Goal: Find specific page/section: Find specific page/section

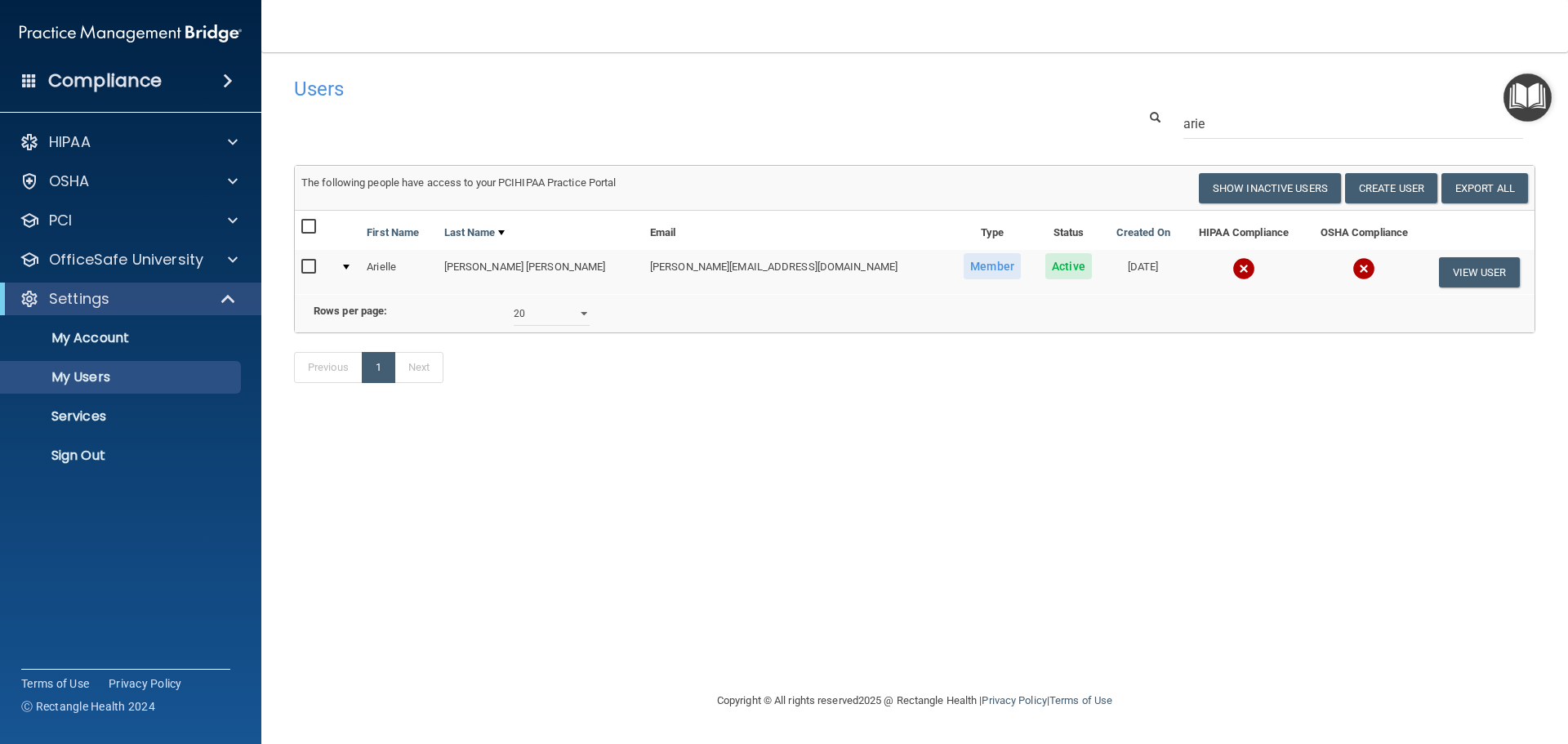
select select "20"
click at [143, 451] on p "Sign Out" at bounding box center [122, 455] width 223 height 16
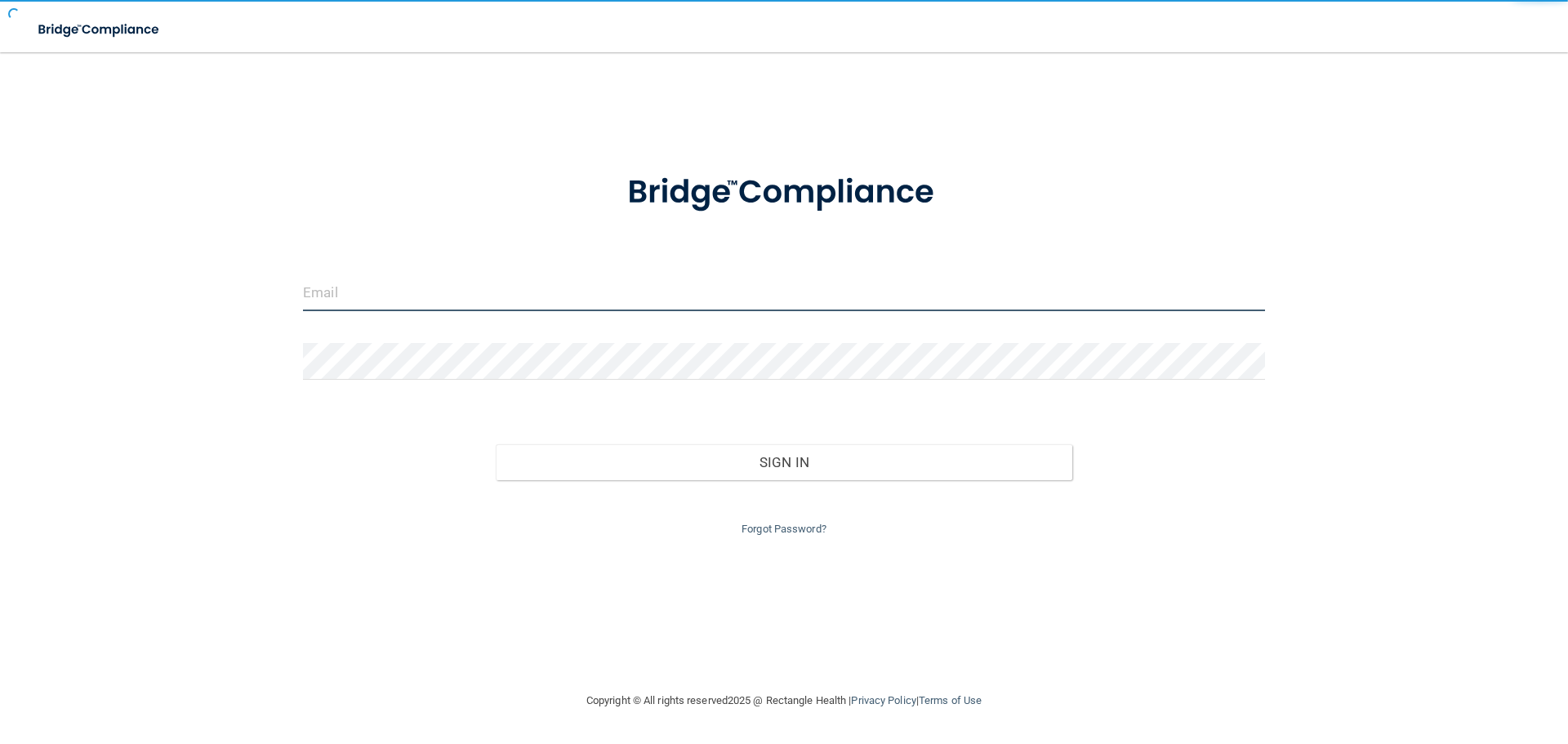
type input "cfletcher@rectanglehealth.com"
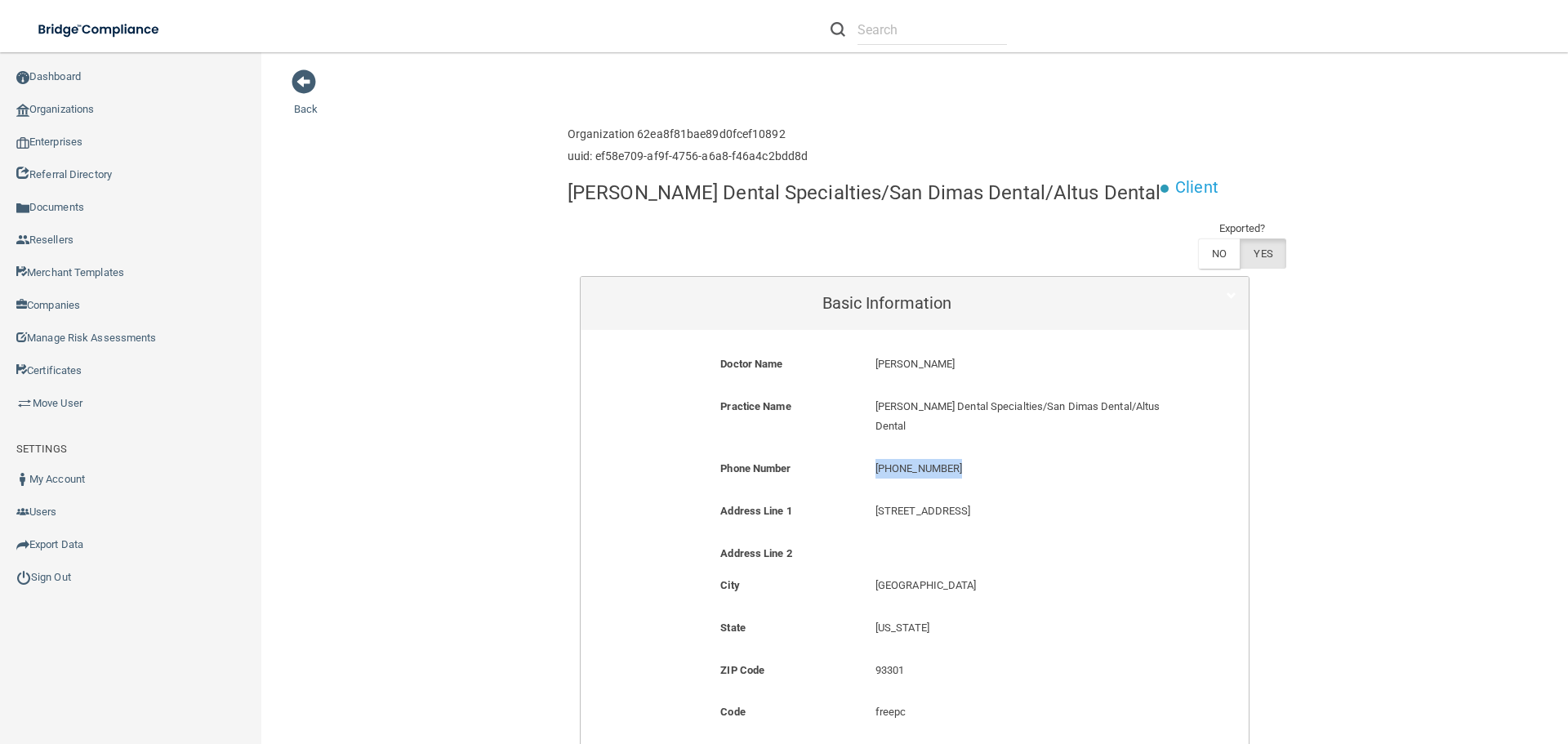
scroll to position [1225, 0]
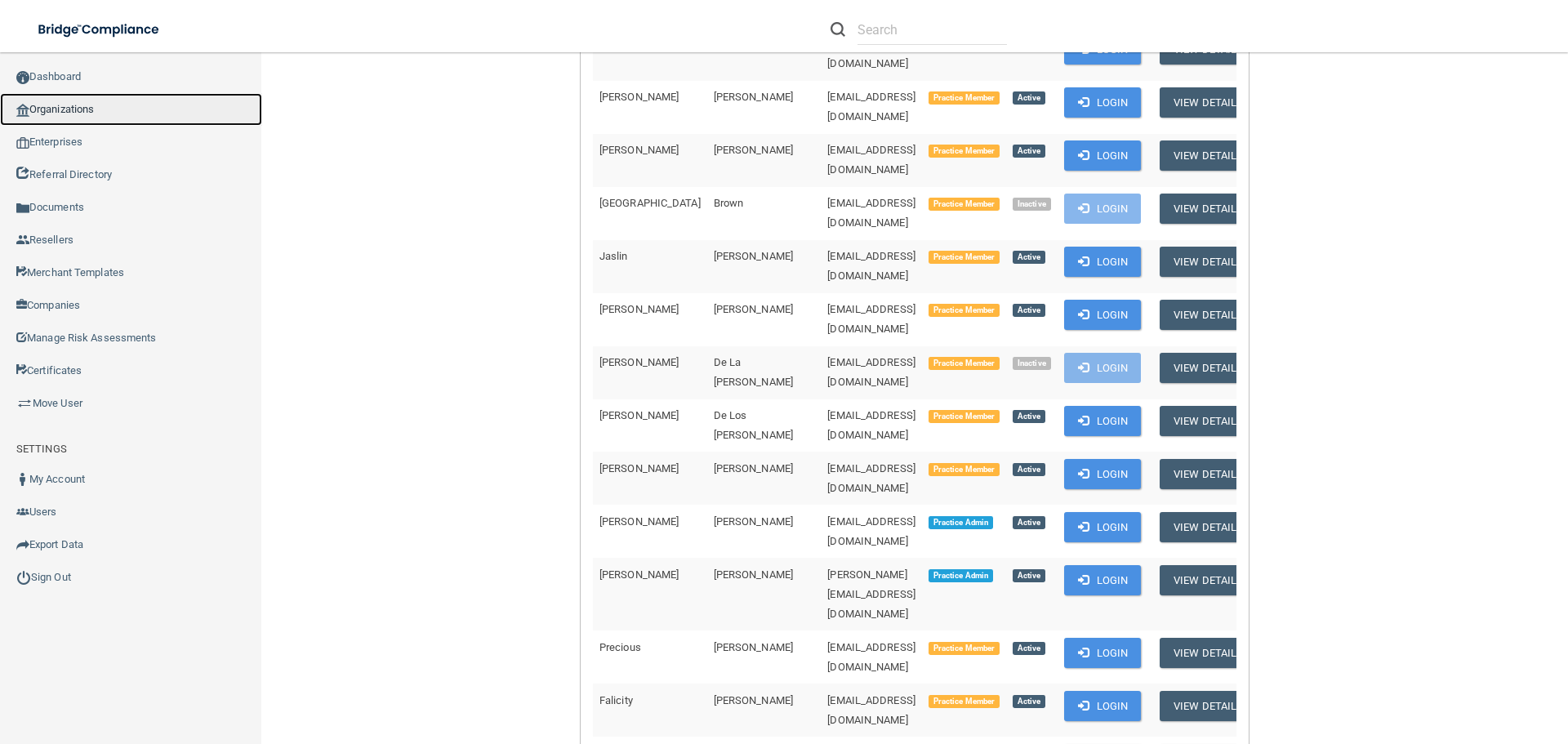
click at [87, 109] on link "Organizations" at bounding box center [131, 109] width 262 height 33
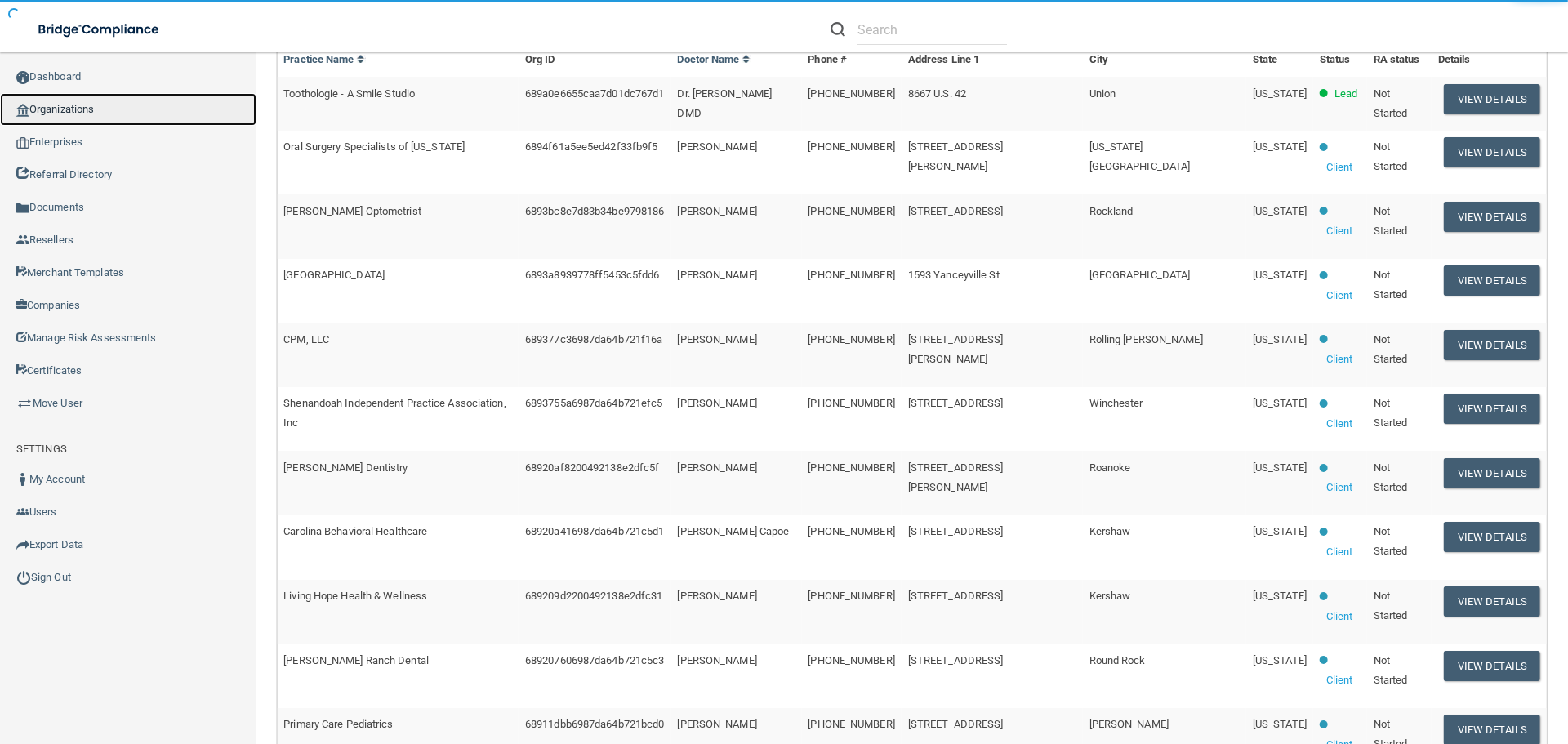
scroll to position [6, 0]
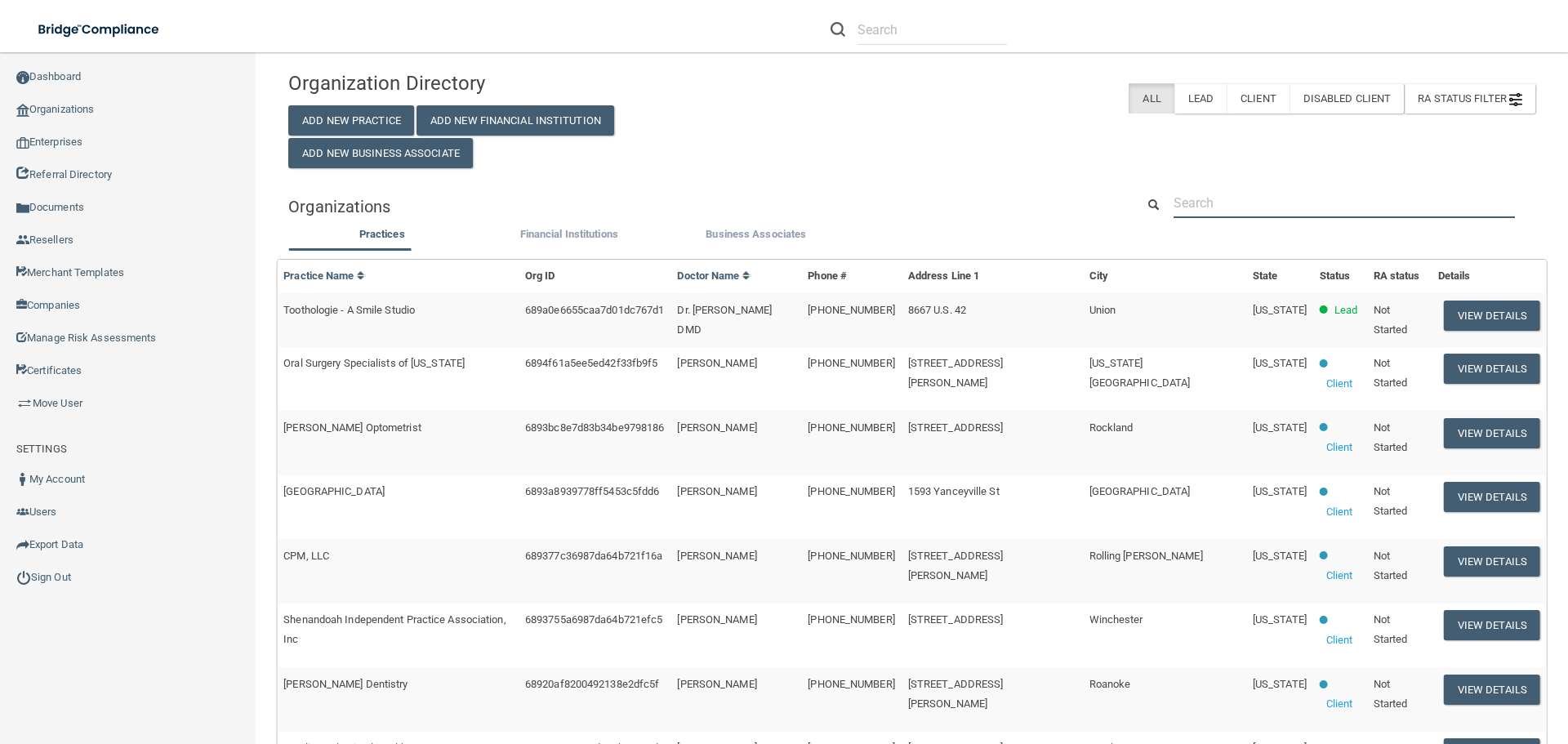
click at [1234, 203] on input "text" at bounding box center [1344, 203] width 342 height 31
paste input "Cosmopolitan Orthodontics"
type input "Cosmopolitan Orthodontics"
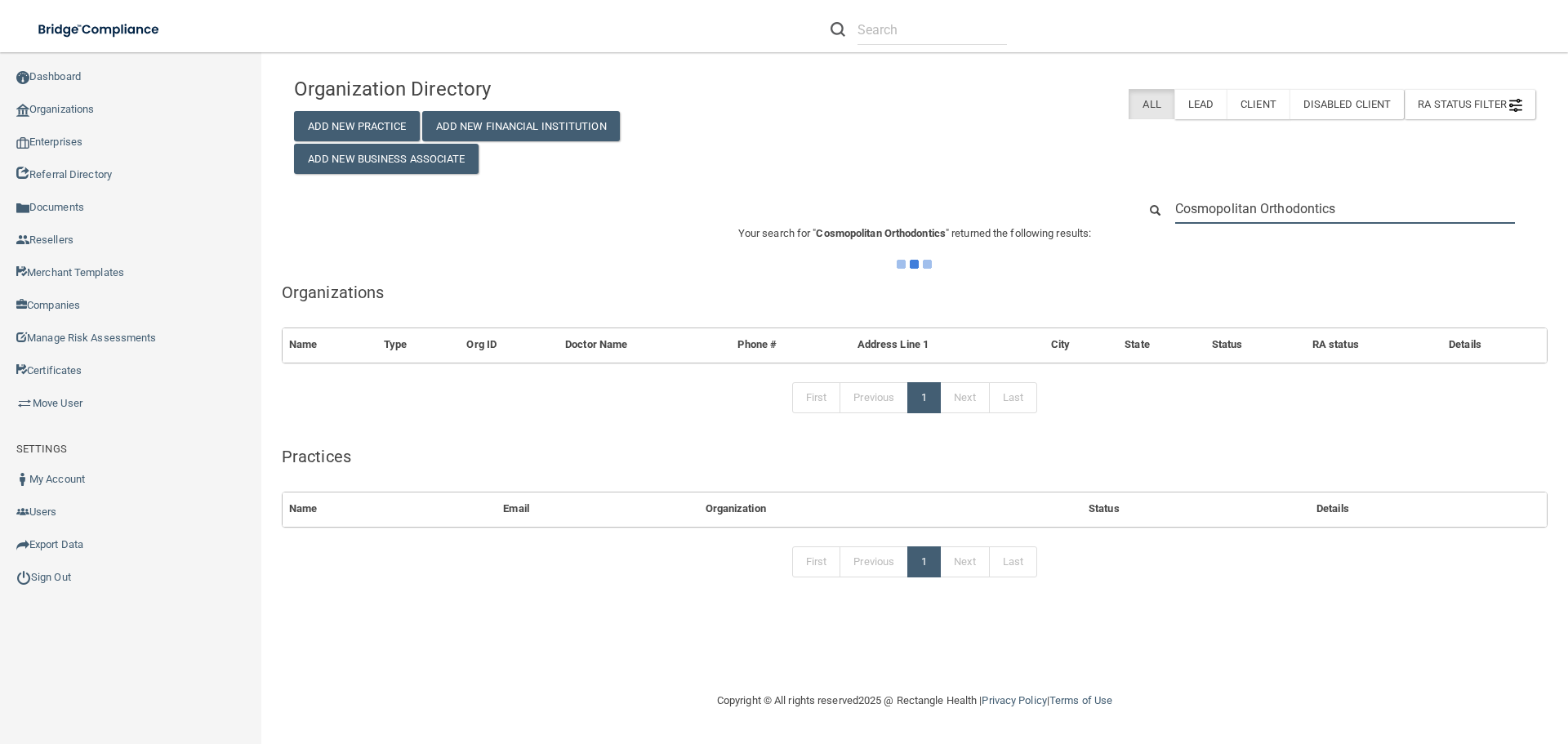
scroll to position [0, 0]
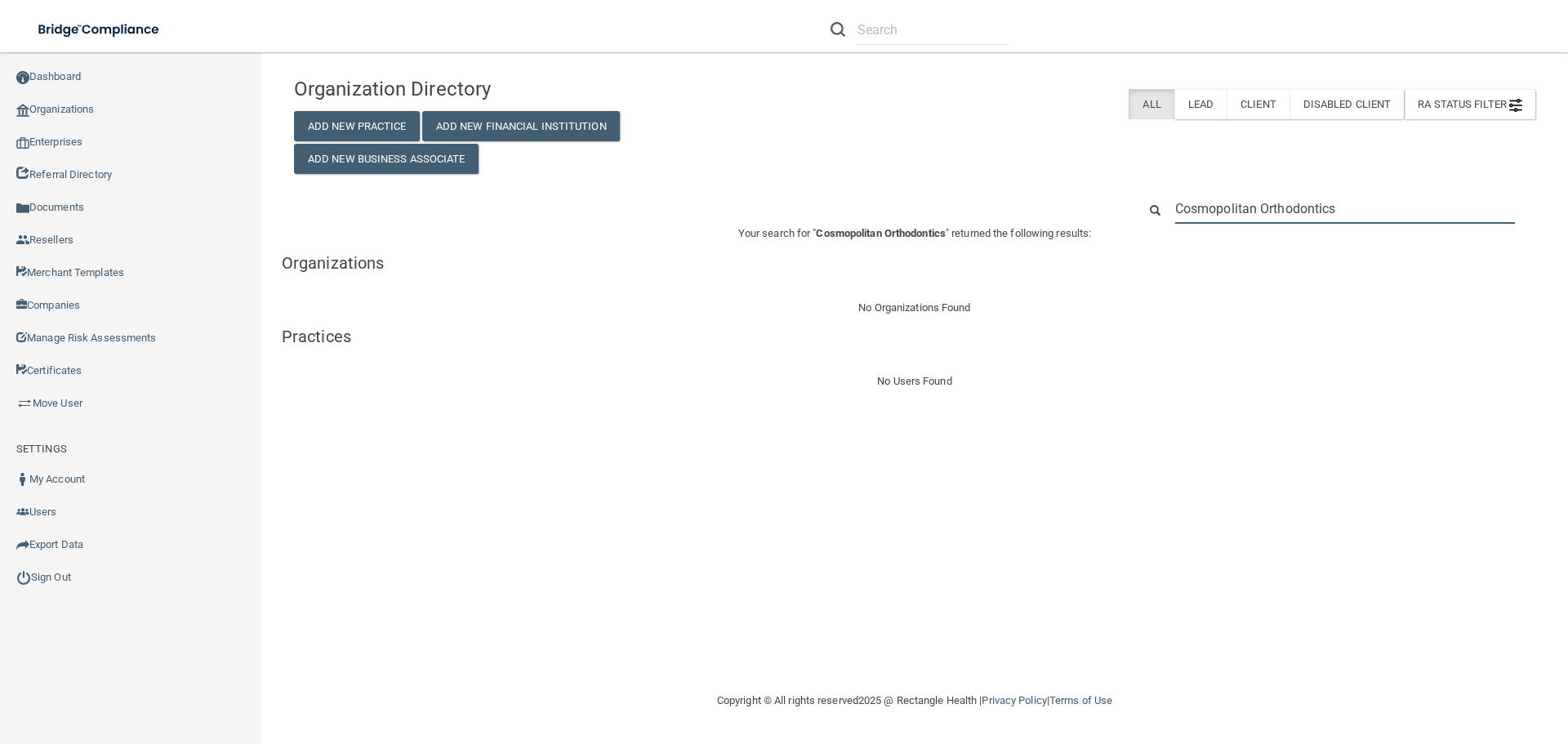
click at [1315, 202] on input "Cosmopolitan Orthodontics" at bounding box center [1345, 208] width 340 height 31
paste input "952) 469-3333"
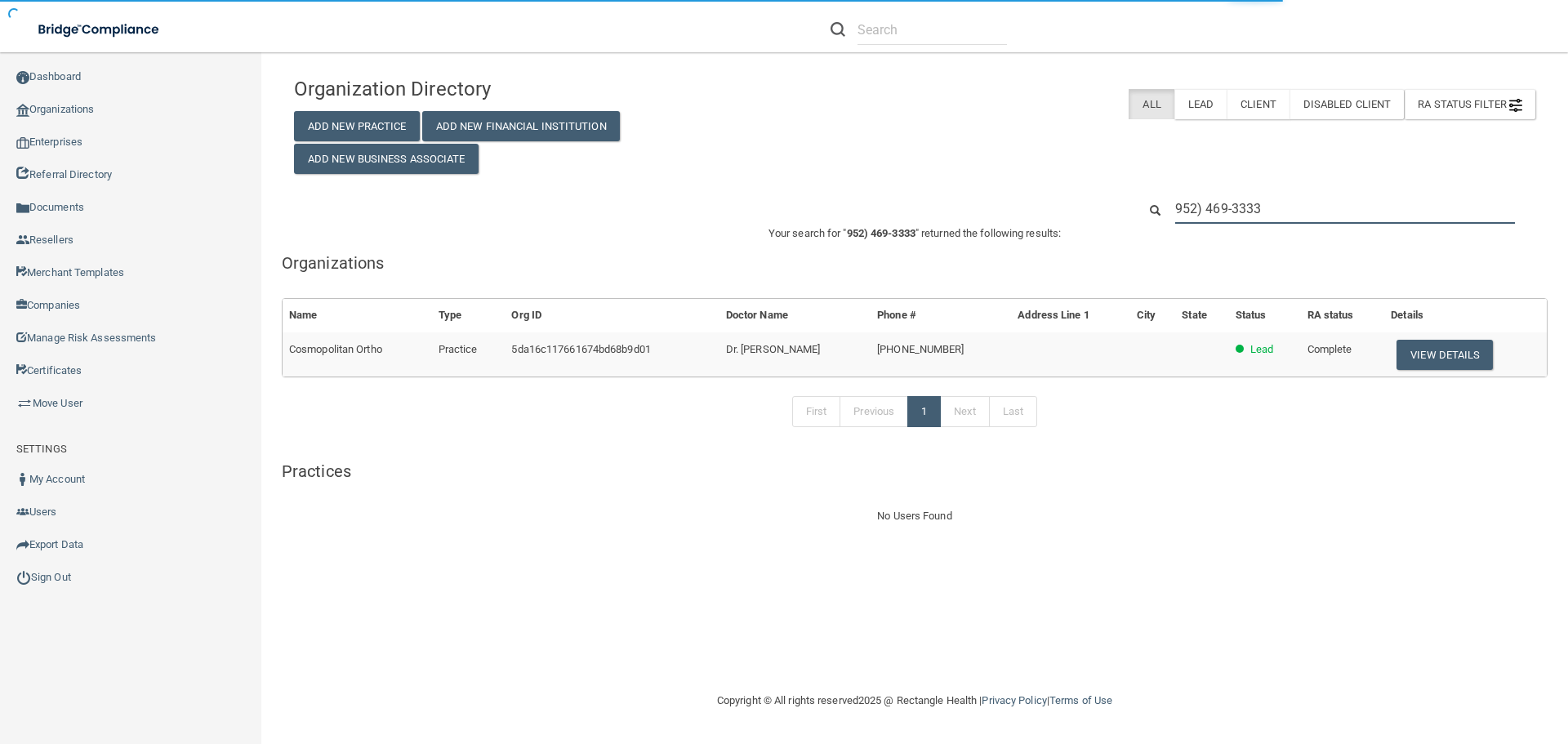
type input "952) 469-3333"
click at [1063, 158] on div "Organization Directory Add New Practice Add New Financial Institution Add New B…" at bounding box center [915, 121] width 1266 height 105
